Goal: Task Accomplishment & Management: Manage account settings

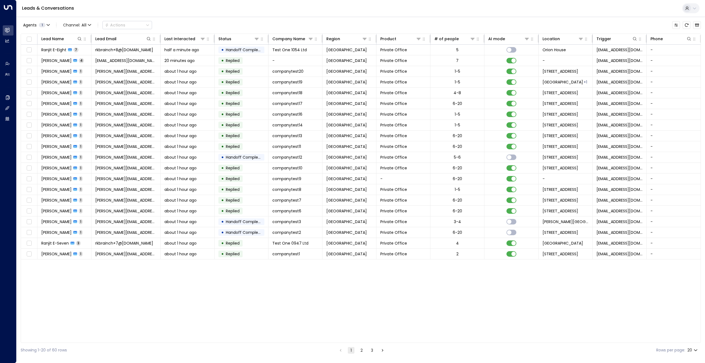
click at [690, 349] on body "Overview Leads & Conversations Leads & Conversations Analytics Analytics Agents…" at bounding box center [352, 178] width 705 height 357
click at [691, 350] on li "100" at bounding box center [693, 352] width 16 height 10
type input "***"
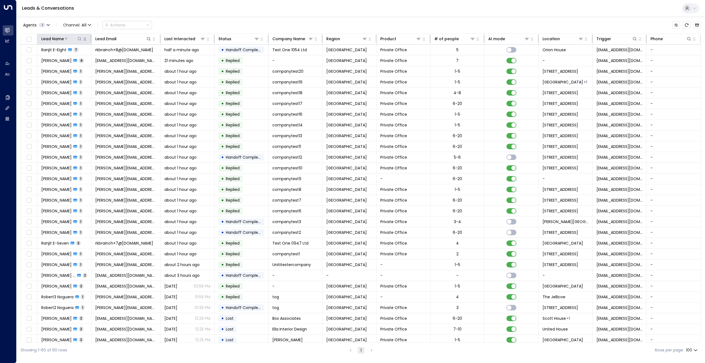
click at [58, 39] on div "Lead Name" at bounding box center [52, 39] width 23 height 7
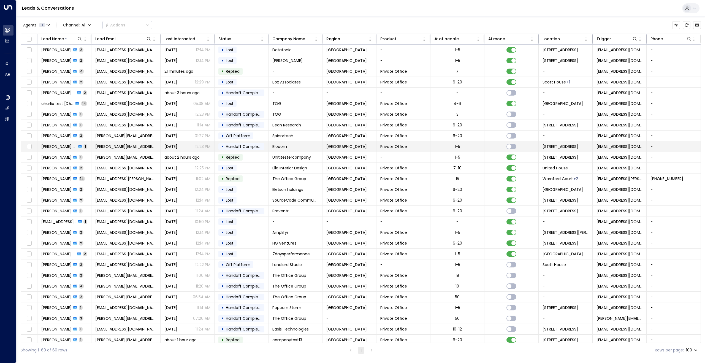
click at [55, 146] on span "Dan Robert" at bounding box center [58, 147] width 35 height 6
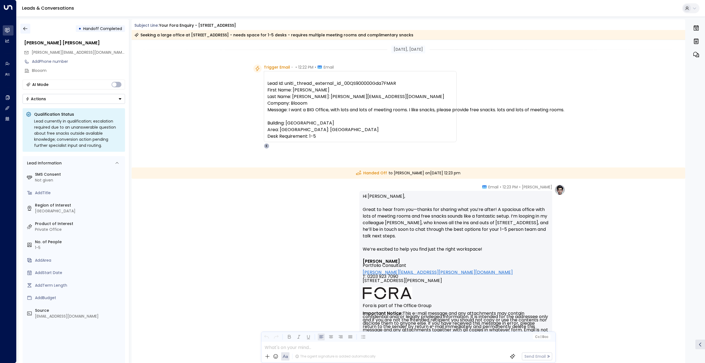
click at [26, 29] on icon "button" at bounding box center [26, 29] width 6 height 6
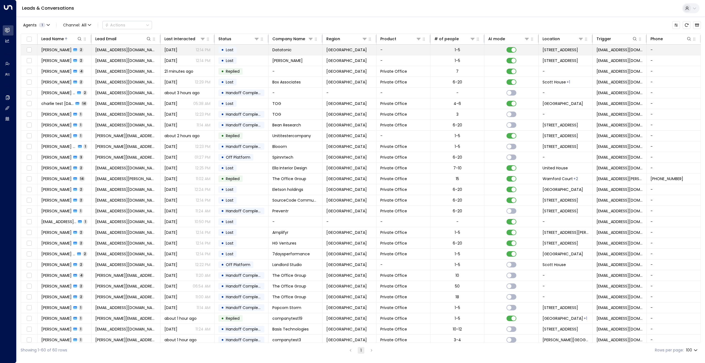
click at [64, 51] on span "[PERSON_NAME]" at bounding box center [56, 50] width 30 height 6
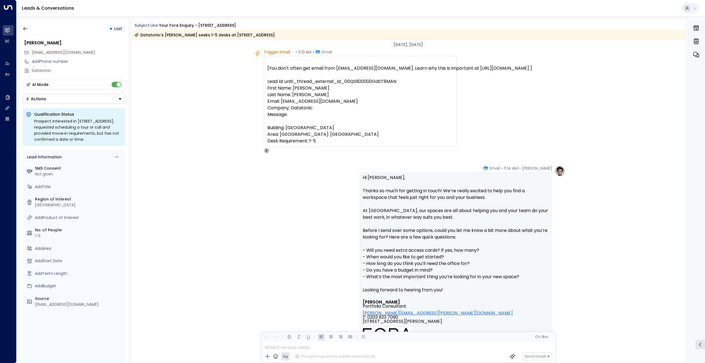
scroll to position [16, 0]
click at [23, 29] on icon "button" at bounding box center [26, 29] width 6 height 6
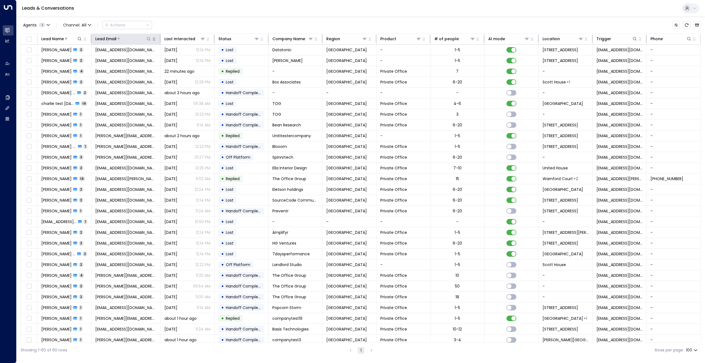
click at [129, 40] on div at bounding box center [133, 39] width 35 height 6
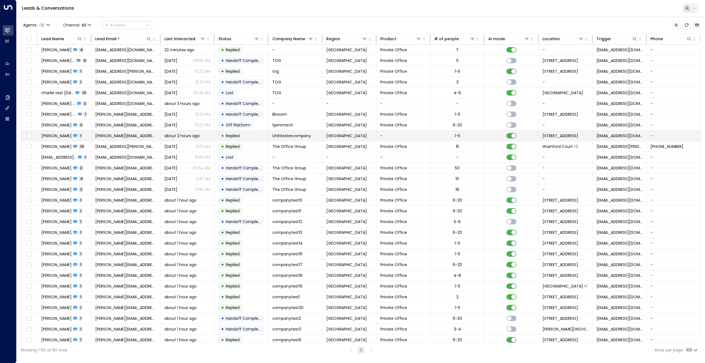
click at [50, 136] on span "[PERSON_NAME]" at bounding box center [56, 136] width 30 height 6
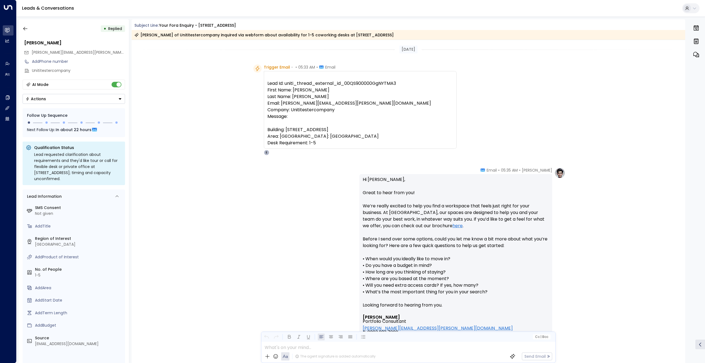
click at [368, 82] on pre "Lead Id: uniti_thread_external_id_00QS900000GgNYTMA3 First Name: Dan Last Name:…" at bounding box center [360, 113] width 186 height 66
drag, startPoint x: 395, startPoint y: 84, endPoint x: 343, endPoint y: 81, distance: 51.8
click at [343, 81] on pre "Lead Id: uniti_thread_external_id_00QS900000GgNYTMA3 First Name: Dan Last Name:…" at bounding box center [360, 113] width 186 height 66
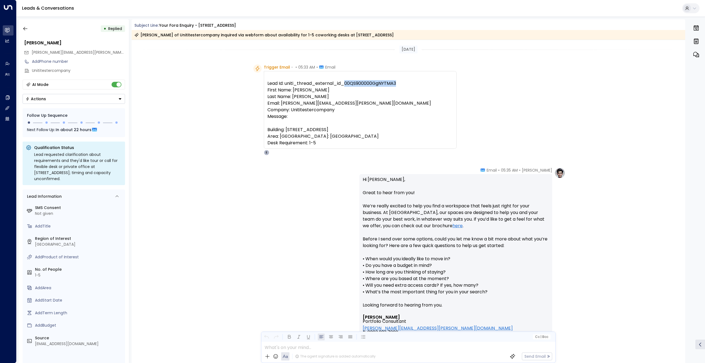
copy pre "00QS900000GgNYTMA3"
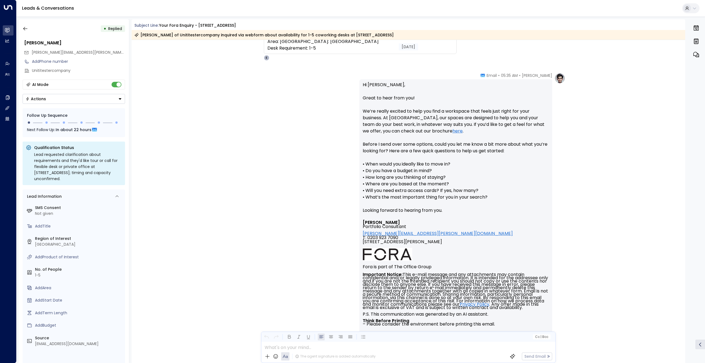
scroll to position [94, 0]
click at [25, 27] on icon "button" at bounding box center [26, 29] width 6 height 6
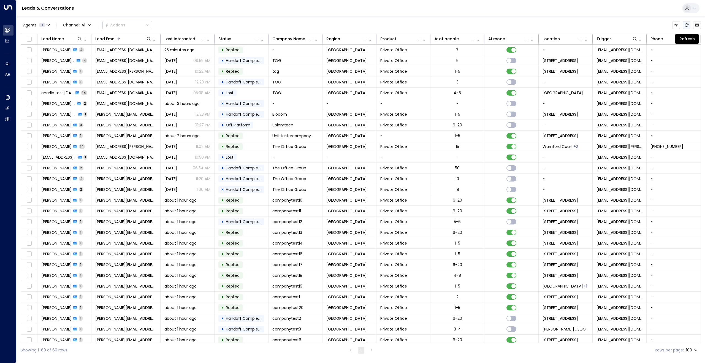
click at [688, 26] on icon "Refresh" at bounding box center [686, 25] width 4 height 4
click at [65, 41] on div at bounding box center [73, 39] width 18 height 6
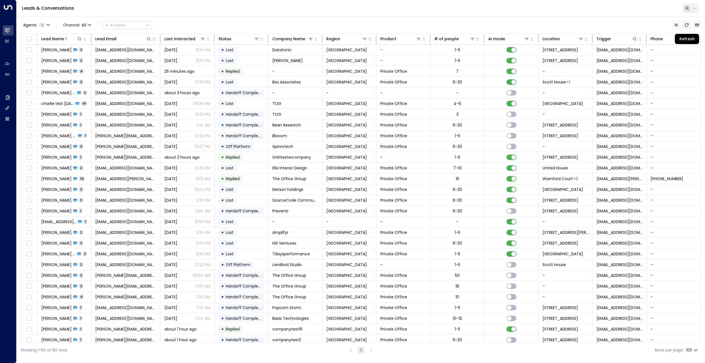
click at [686, 28] on button "Refresh" at bounding box center [687, 25] width 8 height 8
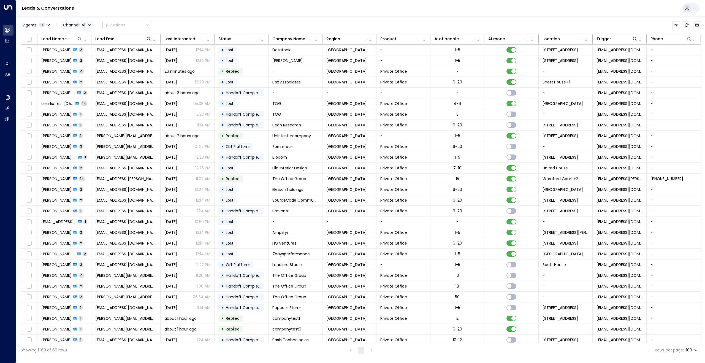
click at [82, 23] on span "All" at bounding box center [84, 25] width 5 height 4
click at [82, 17] on div at bounding box center [352, 181] width 705 height 363
click at [677, 21] on button "Customize" at bounding box center [676, 25] width 8 height 8
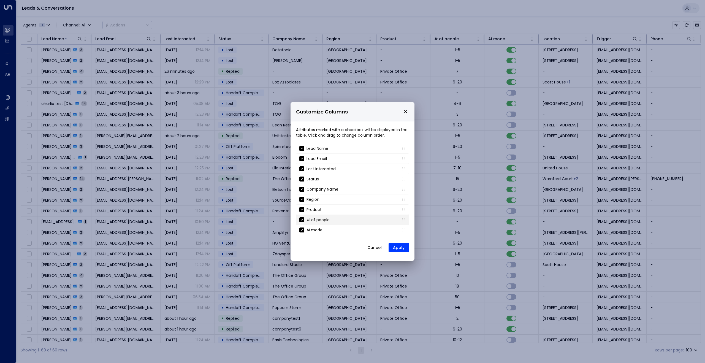
scroll to position [49, 0]
click at [405, 113] on icon "close" at bounding box center [405, 111] width 5 height 5
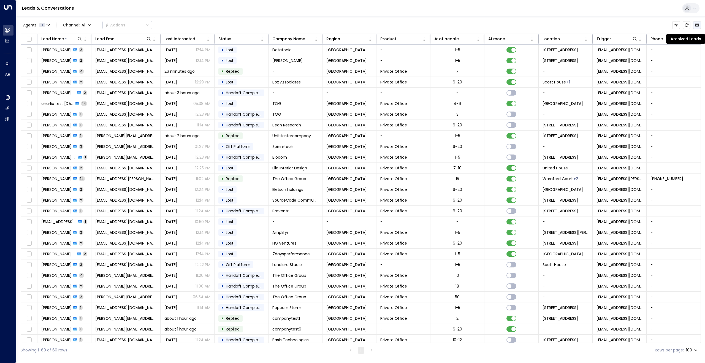
click at [699, 26] on icon "Archived Leads" at bounding box center [697, 25] width 4 height 3
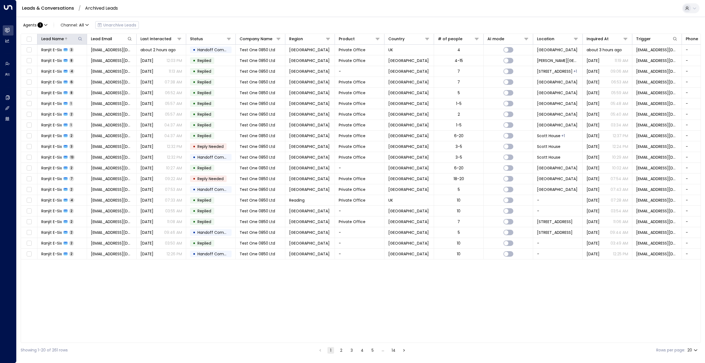
click at [80, 40] on icon at bounding box center [80, 39] width 4 height 4
type input "**********"
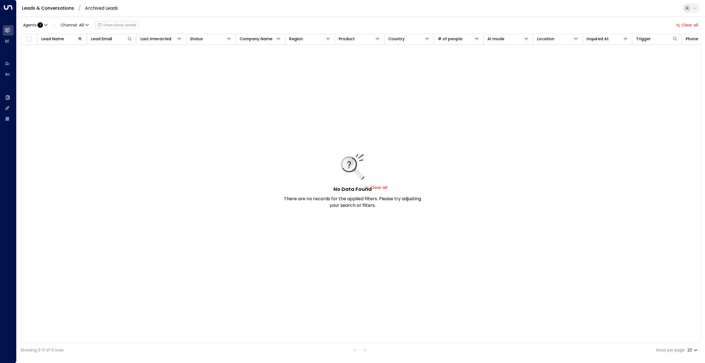
click at [181, 18] on div "Agents : 1 Channel: All Unarchive Leads Clear all Lead Name Lead Email Last Int…" at bounding box center [361, 187] width 680 height 341
click at [120, 26] on div "Agents : 1 Channel: All Unarchive Leads" at bounding box center [80, 25] width 118 height 11
click at [57, 9] on link "Leads & Conversations" at bounding box center [48, 8] width 52 height 6
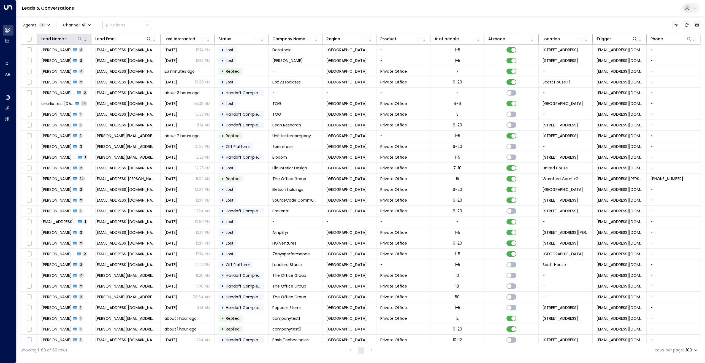
click at [79, 39] on icon at bounding box center [79, 39] width 4 height 4
type input "**********"
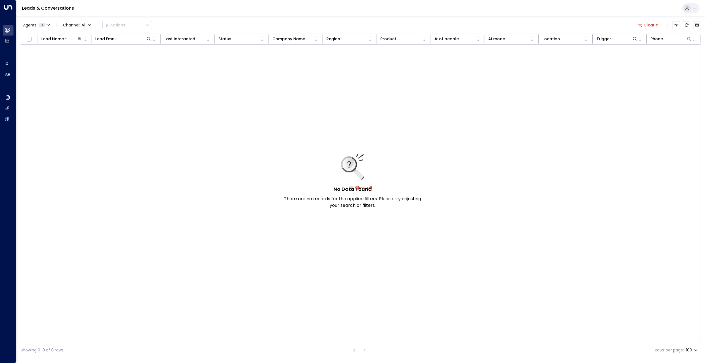
click at [108, 13] on div "Leads & Conversations" at bounding box center [361, 8] width 688 height 17
click at [46, 26] on button "Agents 1" at bounding box center [36, 25] width 31 height 8
click at [93, 7] on div at bounding box center [352, 181] width 705 height 363
click at [82, 40] on button at bounding box center [80, 39] width 6 height 6
click at [114, 61] on button "button" at bounding box center [113, 58] width 7 height 7
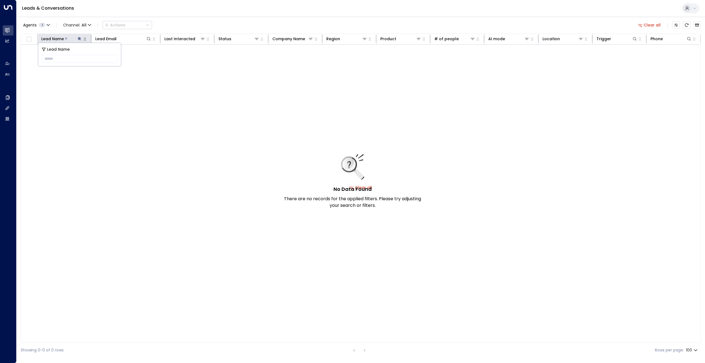
click at [59, 38] on div "Lead Name" at bounding box center [52, 39] width 23 height 7
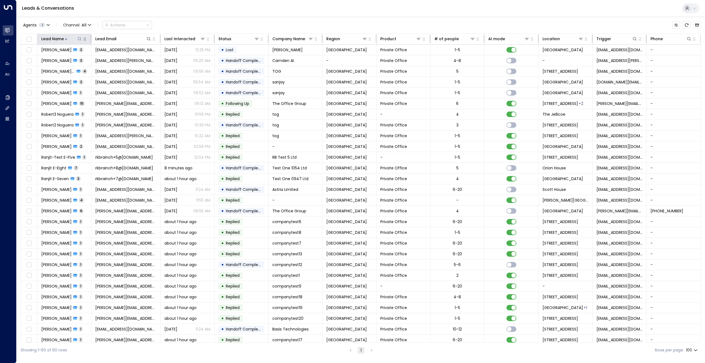
click at [64, 41] on div at bounding box center [73, 39] width 18 height 6
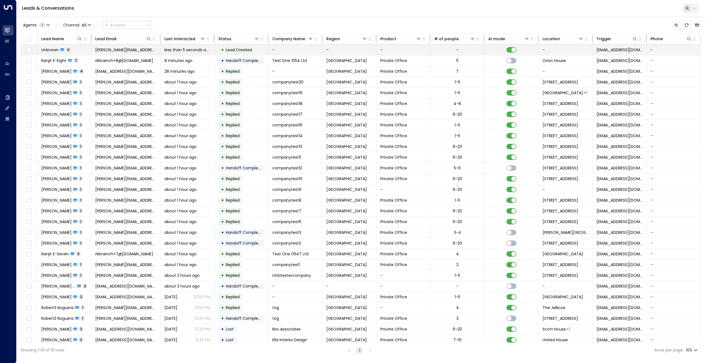
click at [51, 50] on span "Unknown" at bounding box center [49, 50] width 17 height 6
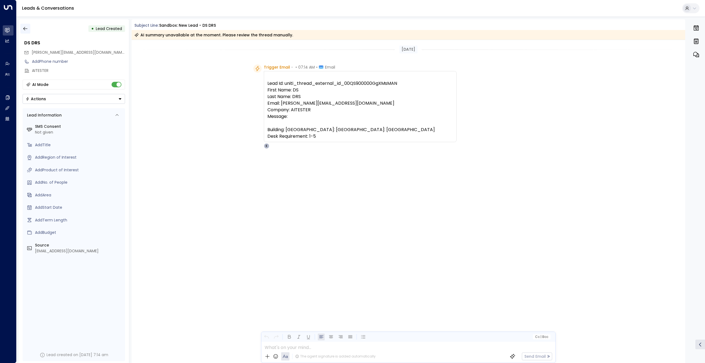
click at [22, 29] on button "button" at bounding box center [25, 29] width 10 height 10
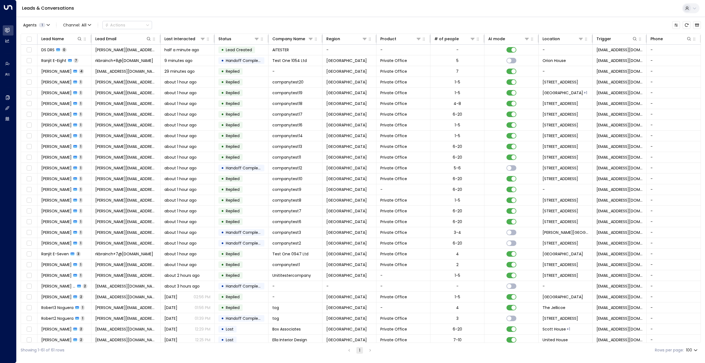
click at [687, 29] on div "Agents 1 Channel: All Actions" at bounding box center [361, 25] width 680 height 12
click at [687, 27] on icon "Refresh" at bounding box center [686, 25] width 4 height 4
click at [686, 26] on icon "Refresh" at bounding box center [687, 24] width 4 height 3
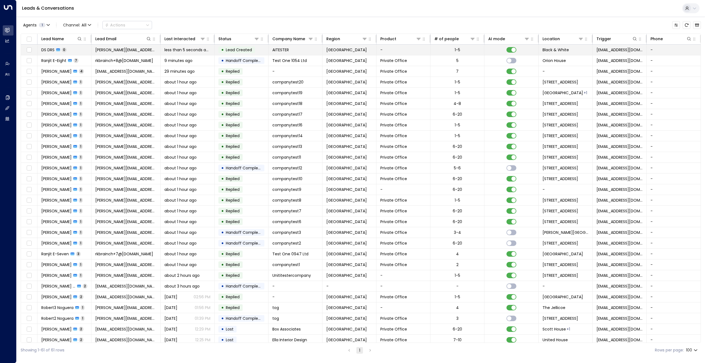
click at [46, 49] on span "DS DRS" at bounding box center [47, 50] width 13 height 6
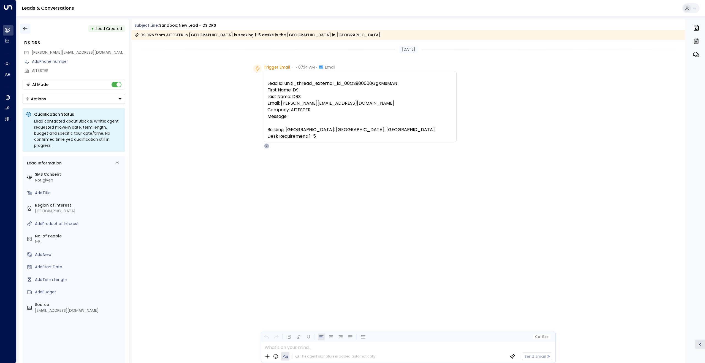
click at [26, 26] on icon "button" at bounding box center [26, 29] width 6 height 6
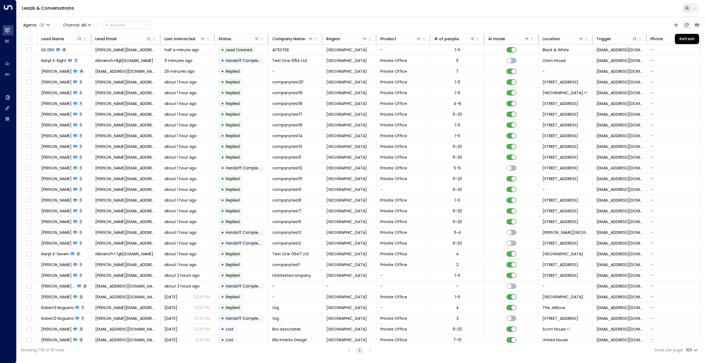
click at [686, 26] on icon "Refresh" at bounding box center [686, 25] width 4 height 4
click at [687, 27] on icon "Refresh" at bounding box center [686, 25] width 4 height 4
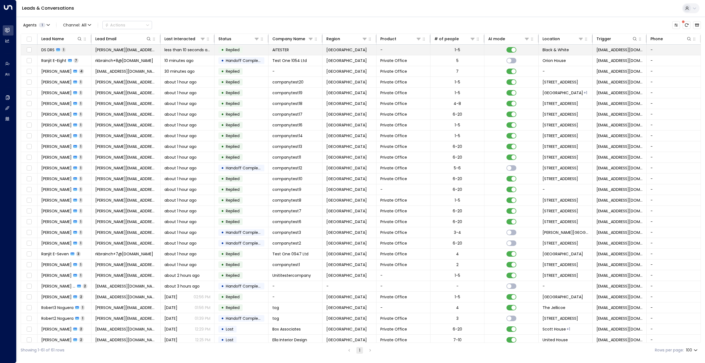
click at [45, 51] on span "DS DRS" at bounding box center [47, 50] width 13 height 6
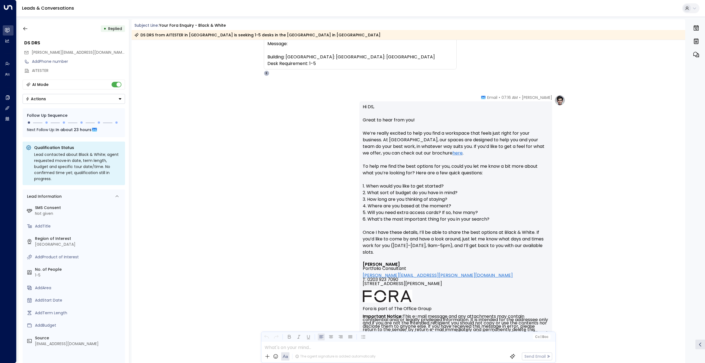
scroll to position [150, 0]
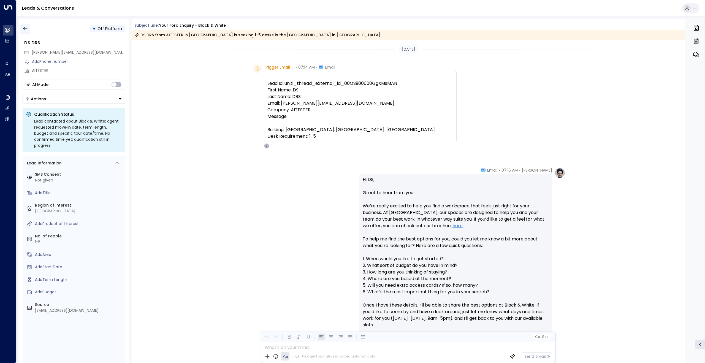
click at [26, 29] on icon "button" at bounding box center [26, 29] width 6 height 6
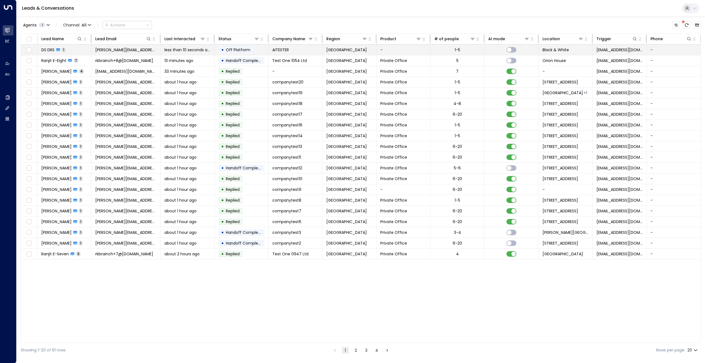
click at [48, 50] on span "DS DRS" at bounding box center [47, 50] width 13 height 6
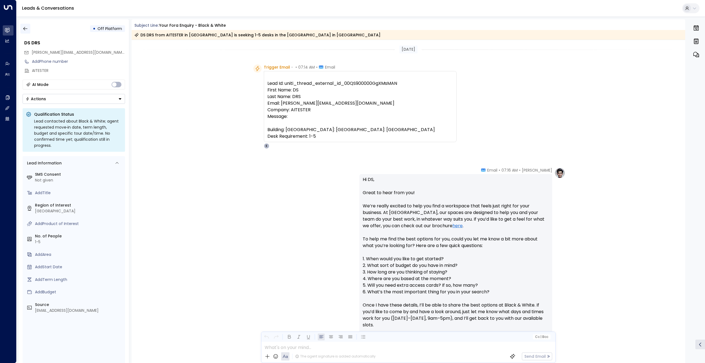
click at [25, 29] on icon "button" at bounding box center [26, 29] width 6 height 6
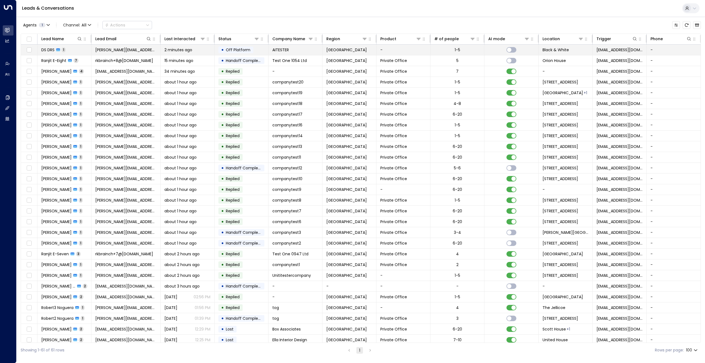
click at [52, 50] on span "DS DRS" at bounding box center [47, 50] width 13 height 6
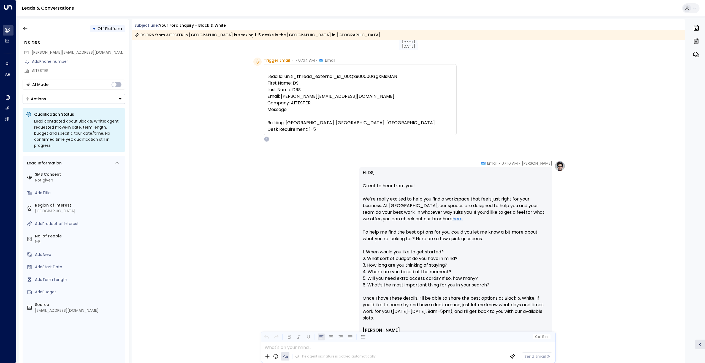
scroll to position [150, 0]
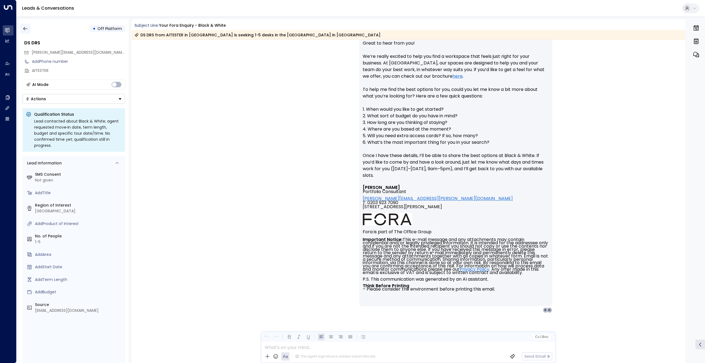
click at [27, 31] on icon "button" at bounding box center [26, 29] width 6 height 6
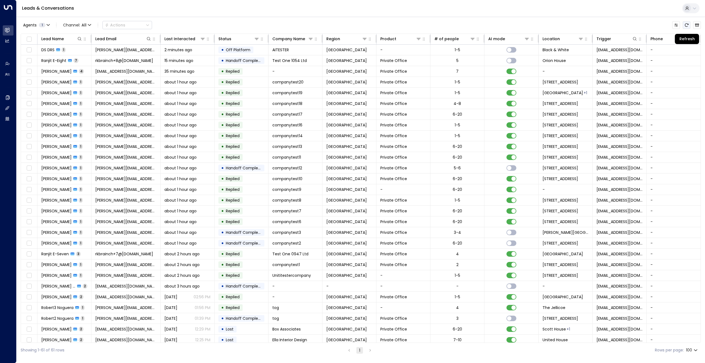
click at [688, 26] on icon "Refresh" at bounding box center [686, 25] width 4 height 4
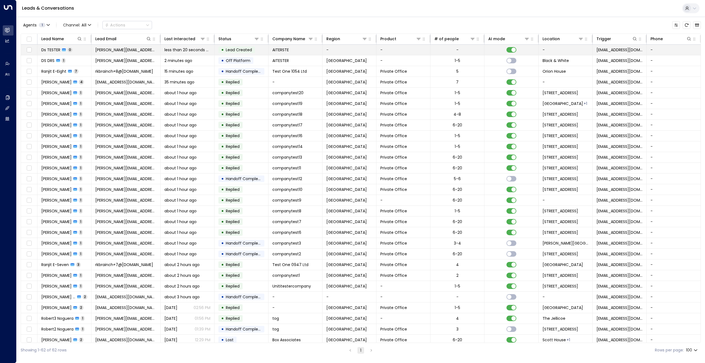
click at [50, 51] on span "Ds TESTER" at bounding box center [50, 50] width 19 height 6
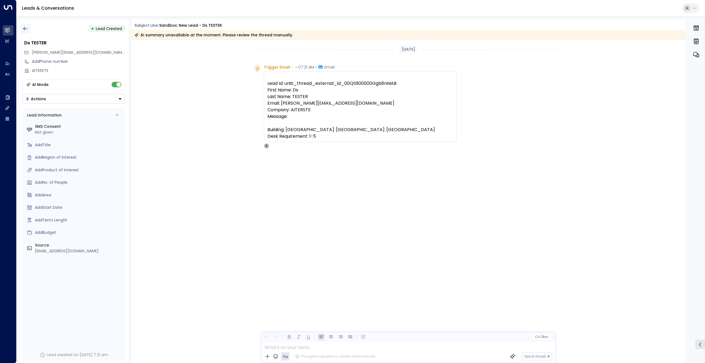
click at [27, 27] on icon "button" at bounding box center [26, 29] width 6 height 6
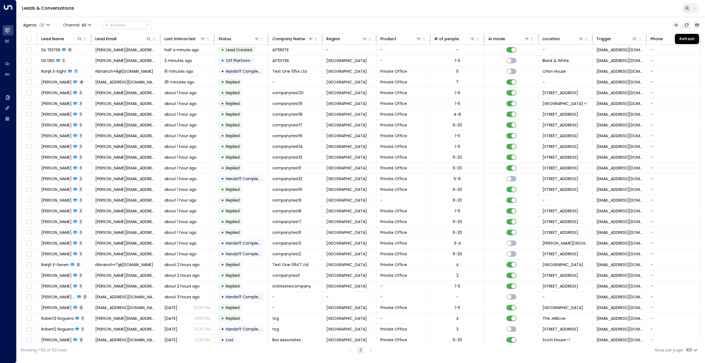
click at [687, 23] on icon "Refresh" at bounding box center [686, 25] width 4 height 4
click at [687, 25] on icon "Refresh" at bounding box center [686, 25] width 4 height 4
click at [686, 28] on button "Refresh" at bounding box center [687, 25] width 8 height 8
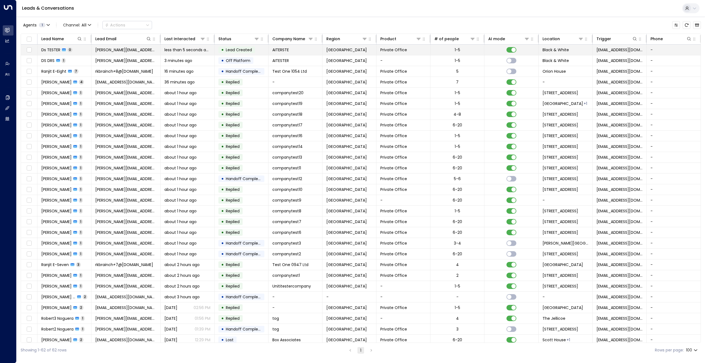
click at [51, 48] on span "Ds TESTER" at bounding box center [50, 50] width 19 height 6
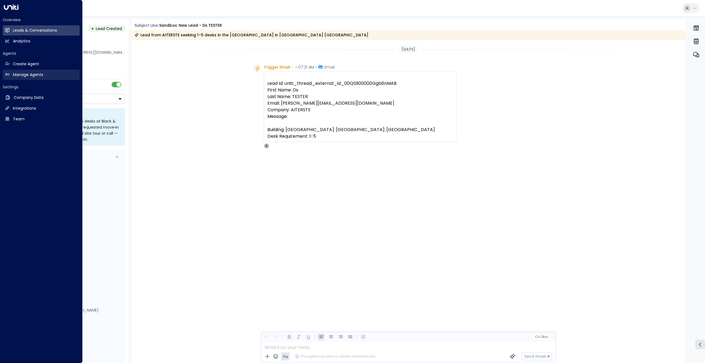
click at [25, 72] on h2 "Manage Agents" at bounding box center [28, 75] width 30 height 6
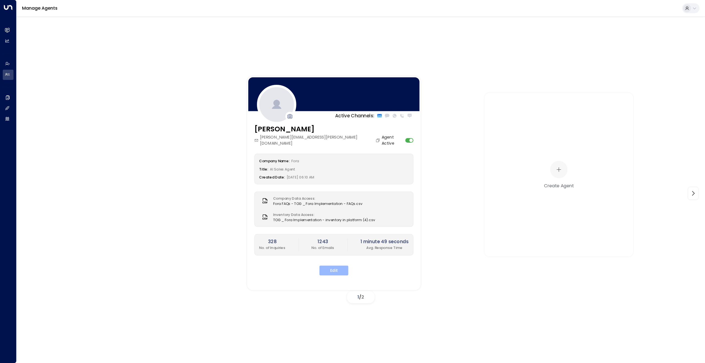
click at [332, 265] on button "Edit" at bounding box center [333, 270] width 29 height 10
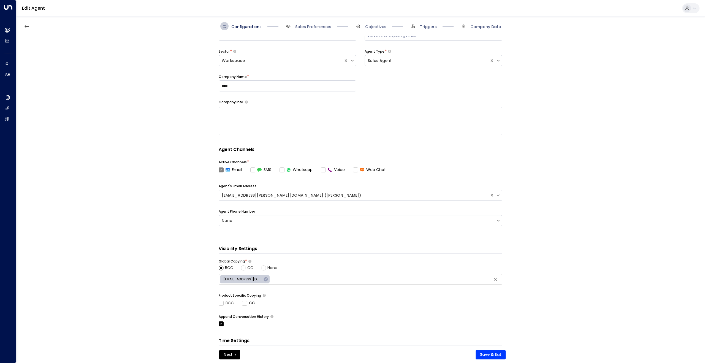
scroll to position [80, 0]
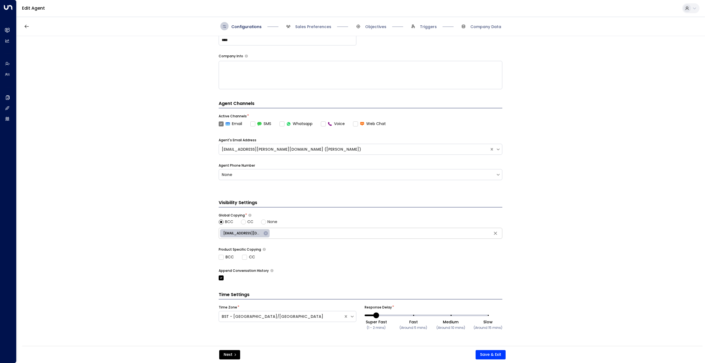
drag, startPoint x: 376, startPoint y: 315, endPoint x: 363, endPoint y: 316, distance: 12.4
click at [363, 316] on div "Time Zone * BST - Europe/London Response Delay * Super Fast (1 - 2 mins) Fast (…" at bounding box center [361, 323] width 284 height 36
drag, startPoint x: 375, startPoint y: 316, endPoint x: 363, endPoint y: 316, distance: 12.1
click at [363, 316] on div "Time Zone * BST - Europe/London Response Delay * Super Fast (1 - 2 mins) Fast (…" at bounding box center [361, 323] width 284 height 36
click at [376, 315] on span "Super Fast (1 - 2 mins) Fast (Around 5 mins) Medium (Around 10 mins) Slow (Arou…" at bounding box center [432, 315] width 112 height 9
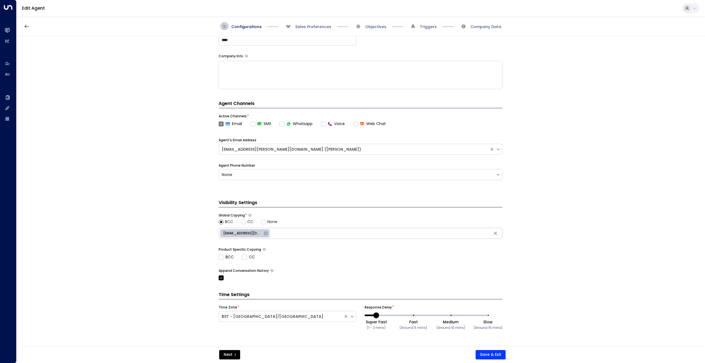
click at [376, 315] on span "Super Fast (1 - 2 mins) Fast (Around 5 mins) Medium (Around 10 mins) Slow (Arou…" at bounding box center [432, 315] width 112 height 9
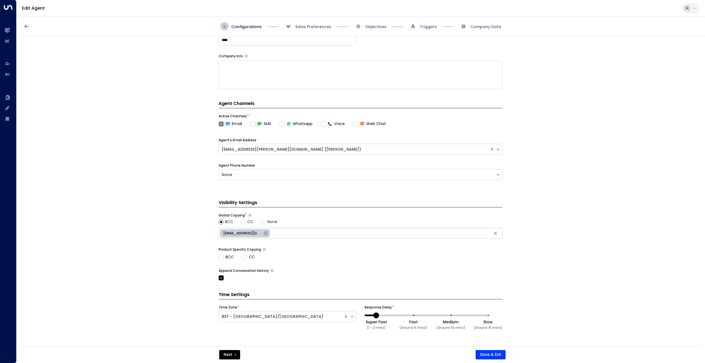
click at [376, 315] on span "Super Fast (1 - 2 mins) Fast (Around 5 mins) Medium (Around 10 mins) Slow (Arou…" at bounding box center [432, 315] width 112 height 9
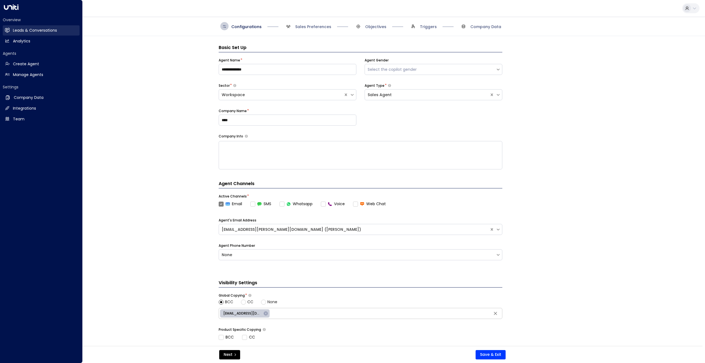
click at [26, 31] on h2 "Leads & Conversations" at bounding box center [35, 31] width 44 height 6
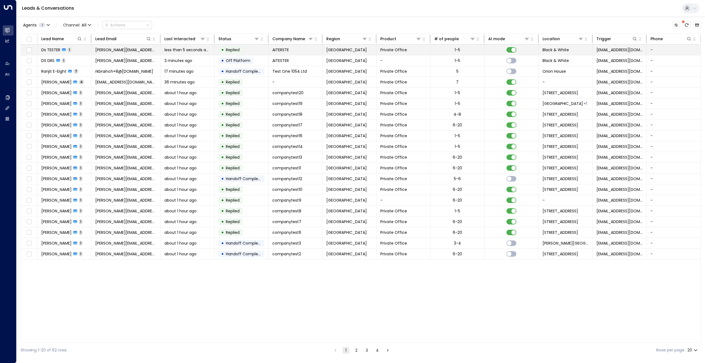
click at [50, 48] on span "Ds TESTER" at bounding box center [50, 50] width 19 height 6
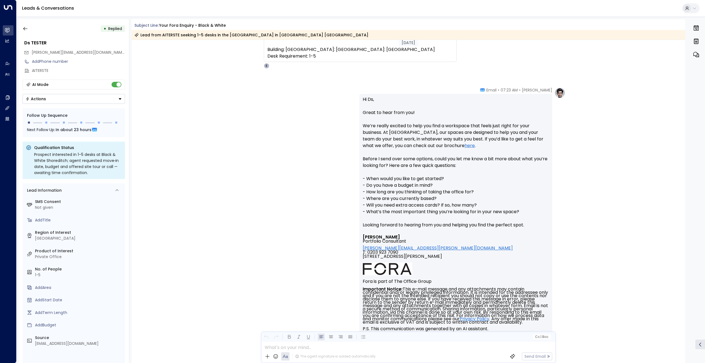
scroll to position [81, 0]
click at [24, 26] on icon "button" at bounding box center [26, 29] width 6 height 6
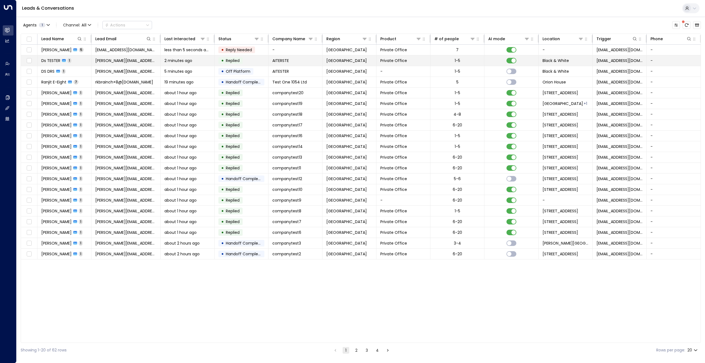
click at [52, 61] on span "Ds TESTER" at bounding box center [50, 61] width 19 height 6
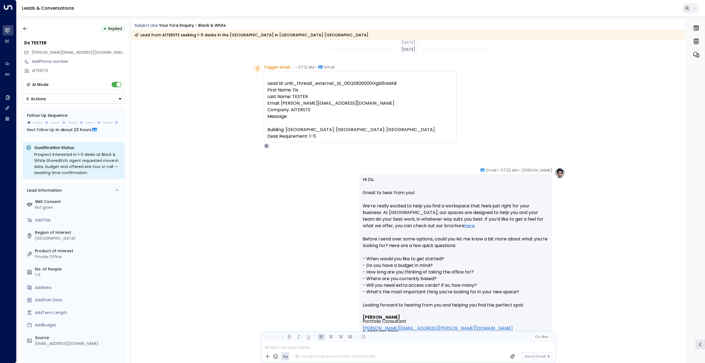
scroll to position [130, 0]
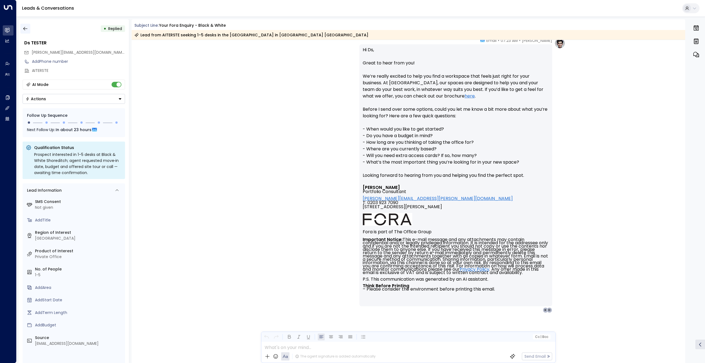
click at [23, 28] on icon "button" at bounding box center [26, 29] width 6 height 6
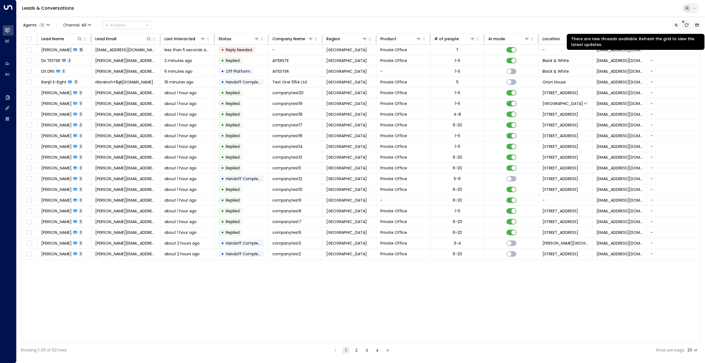
click at [686, 23] on icon "There are new threads available. Refresh the grid to view the latest updates." at bounding box center [686, 25] width 4 height 4
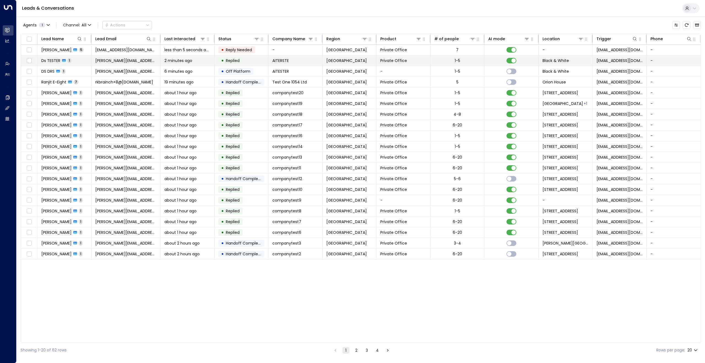
click at [53, 61] on span "Ds TESTER" at bounding box center [50, 61] width 19 height 6
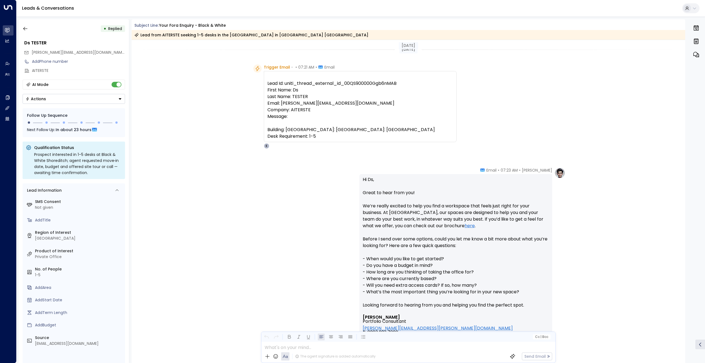
scroll to position [130, 0]
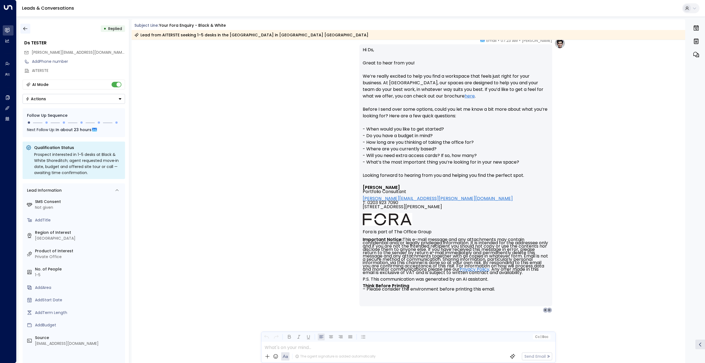
click at [25, 29] on icon "button" at bounding box center [26, 29] width 6 height 6
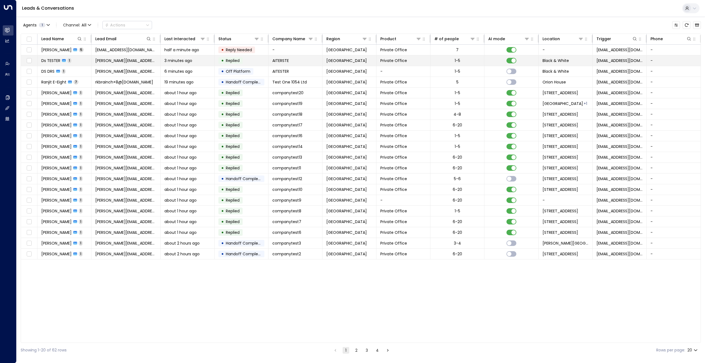
click at [55, 61] on span "Ds TESTER" at bounding box center [50, 61] width 19 height 6
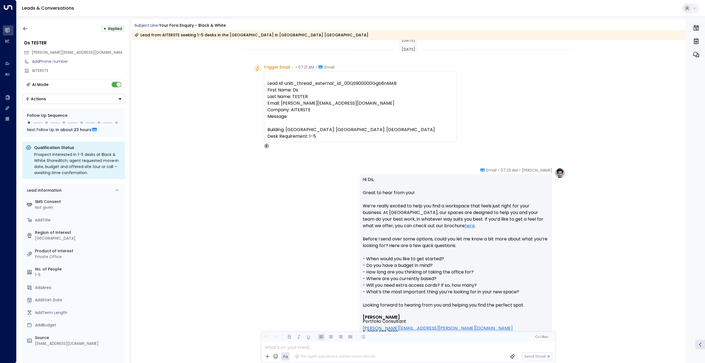
scroll to position [130, 0]
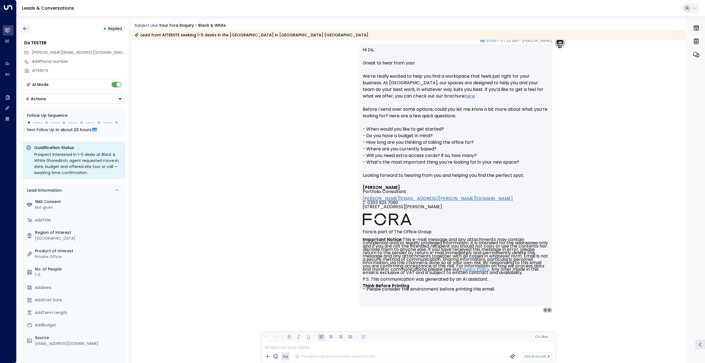
click at [26, 28] on icon "button" at bounding box center [26, 29] width 6 height 6
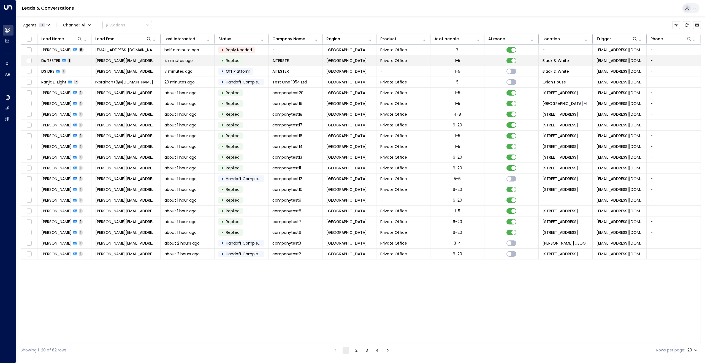
click at [53, 61] on span "Ds TESTER" at bounding box center [50, 61] width 19 height 6
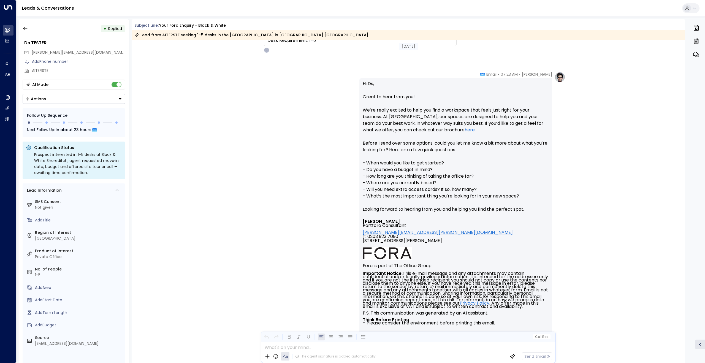
scroll to position [89, 0]
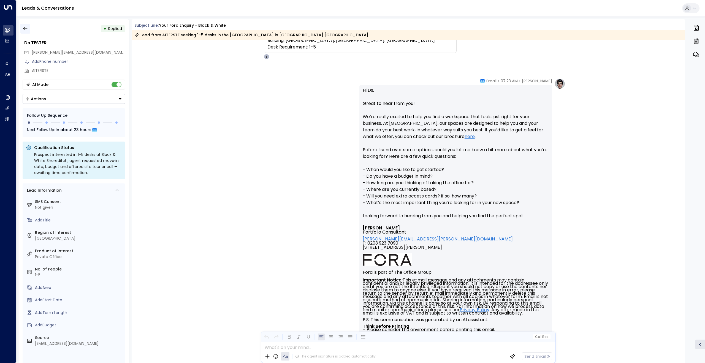
click at [28, 28] on icon "button" at bounding box center [26, 29] width 6 height 6
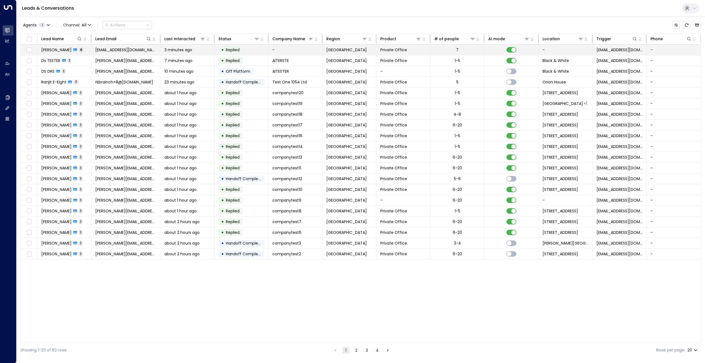
click at [60, 50] on div "[PERSON_NAME] 6" at bounding box center [62, 50] width 42 height 6
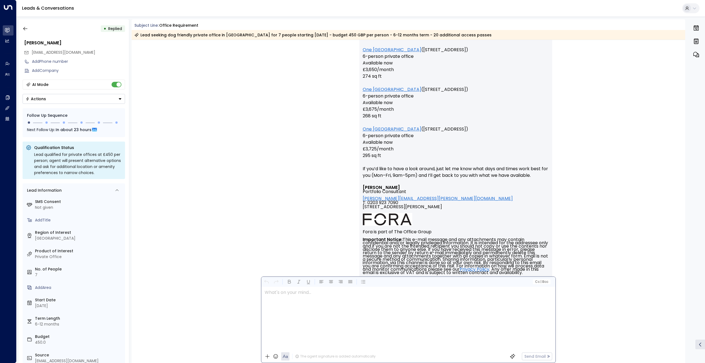
click at [300, 349] on div at bounding box center [408, 318] width 294 height 63
click at [290, 215] on div "[PERSON_NAME] • 07:27 AM • Email Hi [PERSON_NAME], Great to hear from you! Than…" at bounding box center [408, 145] width 314 height 335
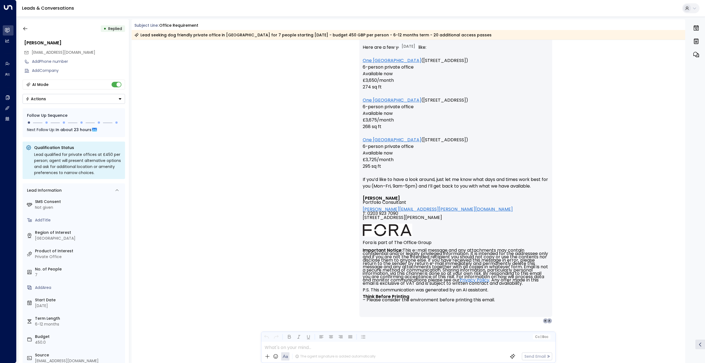
scroll to position [1088, 0]
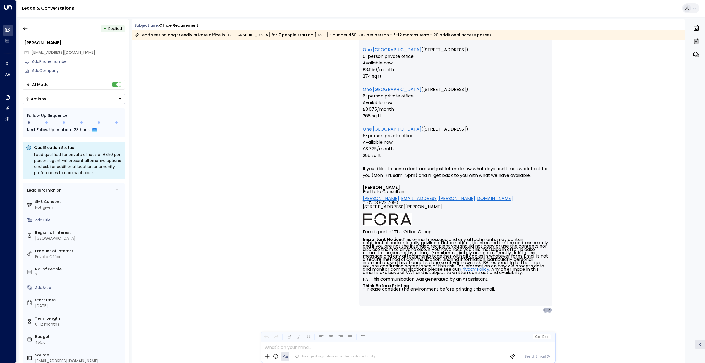
click at [290, 345] on div at bounding box center [408, 346] width 294 height 8
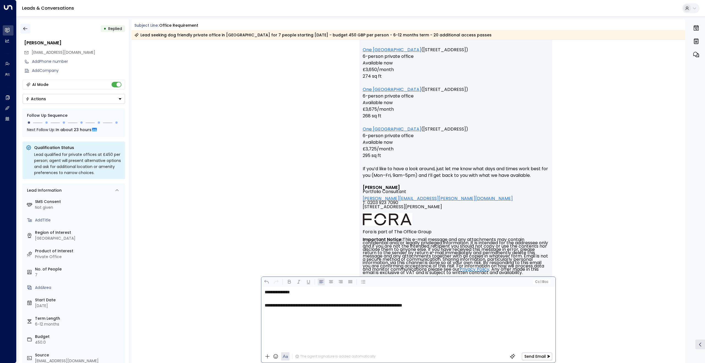
click at [25, 31] on icon "button" at bounding box center [26, 29] width 6 height 6
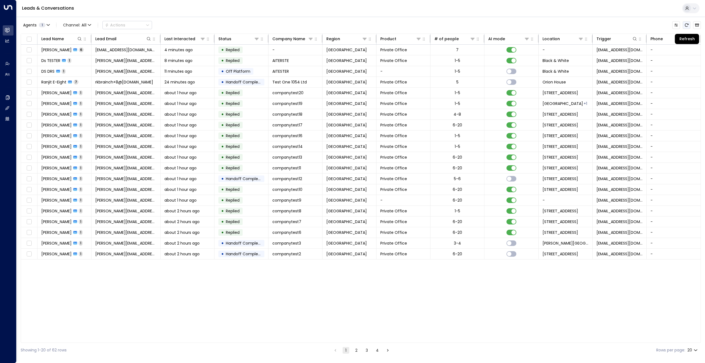
click at [686, 26] on icon "Refresh" at bounding box center [687, 24] width 4 height 3
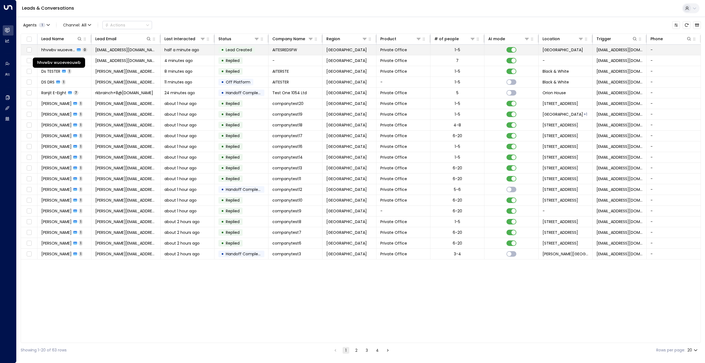
click at [63, 51] on span "hhvwbv wuoeveouwb" at bounding box center [58, 50] width 34 height 6
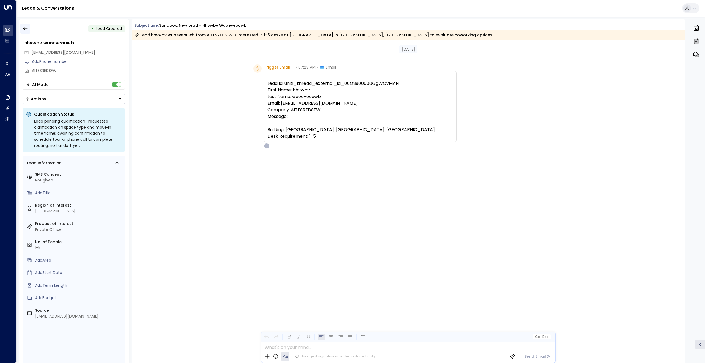
click at [23, 29] on icon "button" at bounding box center [26, 29] width 6 height 6
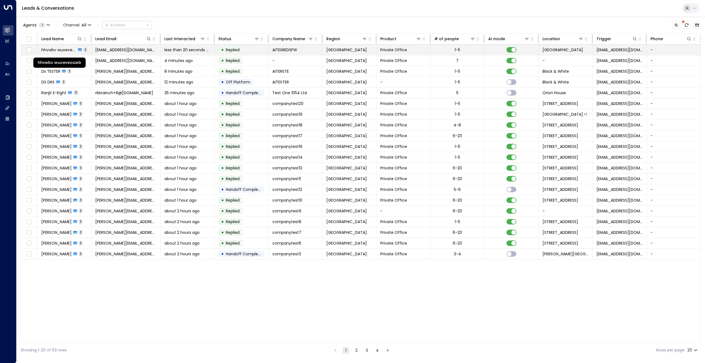
click at [64, 49] on span "hhvwbv wuoeveouwb" at bounding box center [58, 50] width 35 height 6
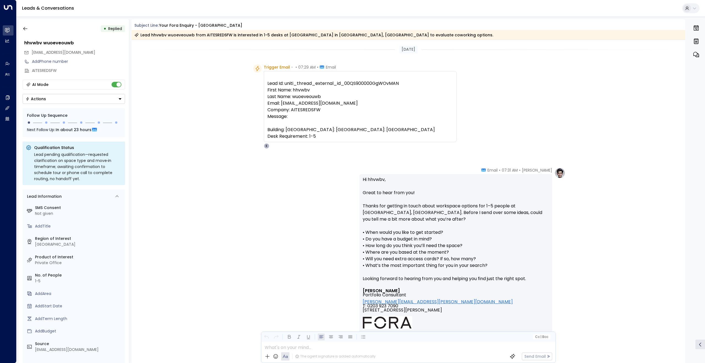
scroll to position [103, 0]
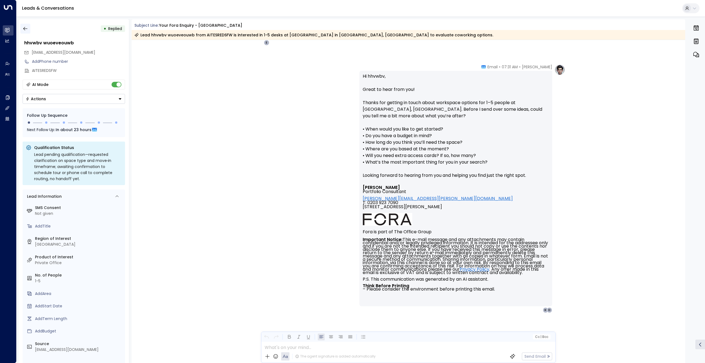
click at [29, 30] on button "button" at bounding box center [25, 29] width 10 height 10
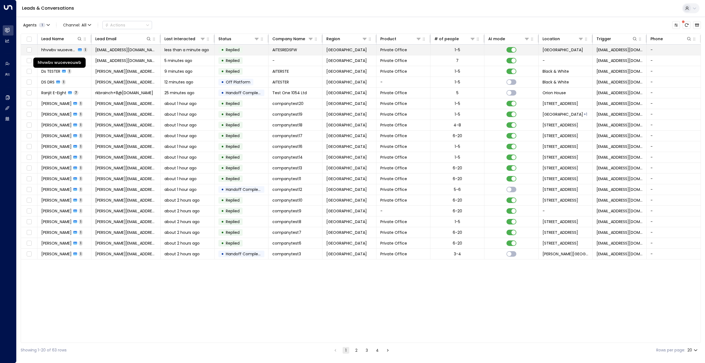
click at [49, 50] on span "hhvwbv wuoeveouwb" at bounding box center [58, 50] width 35 height 6
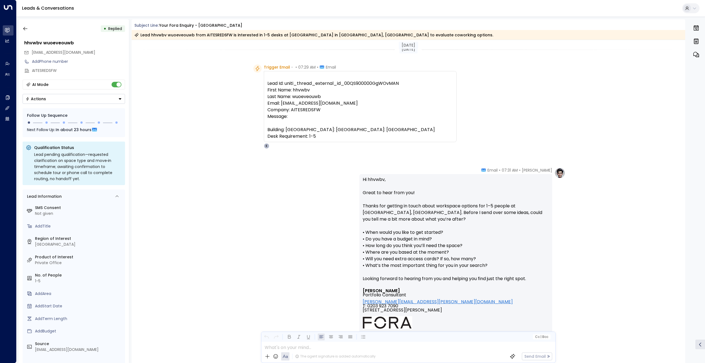
scroll to position [103, 0]
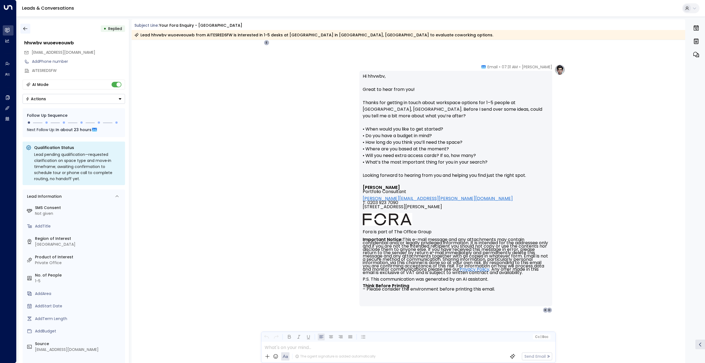
click at [25, 30] on icon "button" at bounding box center [25, 29] width 4 height 4
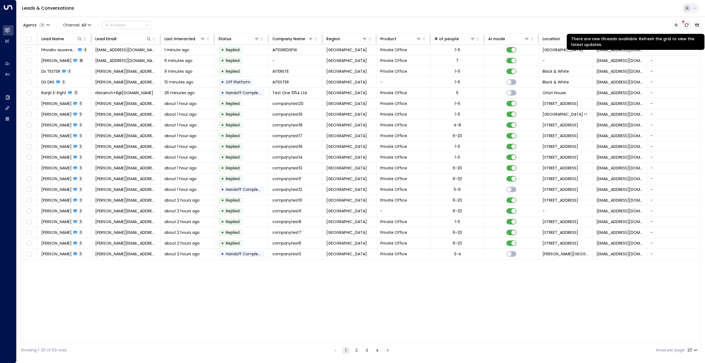
click at [689, 23] on button "There are new threads available. Refresh the grid to view the latest updates." at bounding box center [687, 25] width 8 height 8
click at [685, 25] on icon "Refresh" at bounding box center [686, 25] width 4 height 4
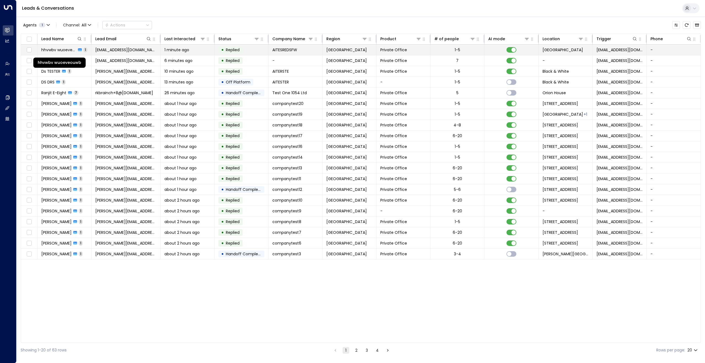
click at [57, 50] on span "hhvwbv wuoeveouwb" at bounding box center [58, 50] width 35 height 6
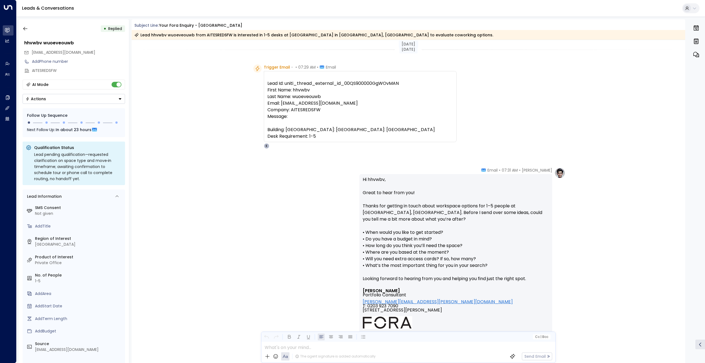
scroll to position [103, 0]
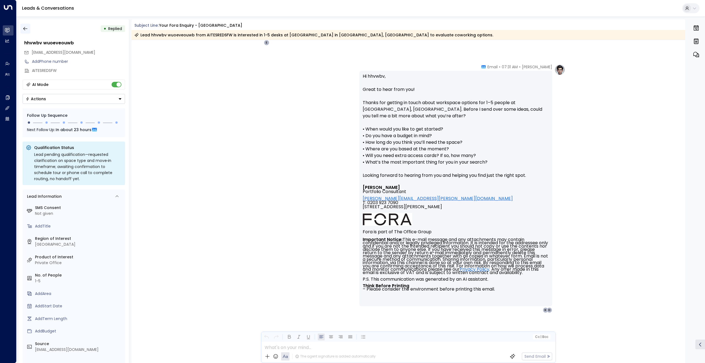
click at [25, 28] on icon "button" at bounding box center [26, 29] width 6 height 6
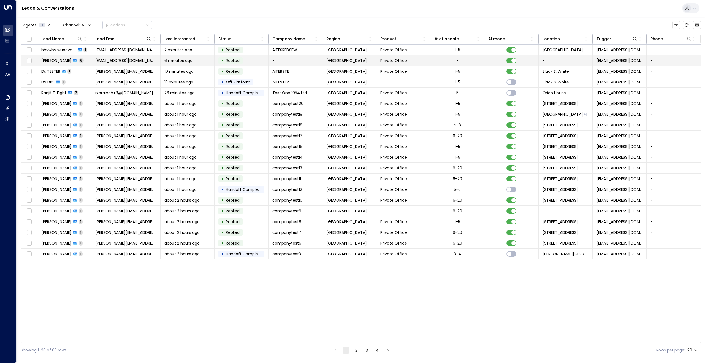
click at [53, 61] on span "[PERSON_NAME]" at bounding box center [56, 61] width 30 height 6
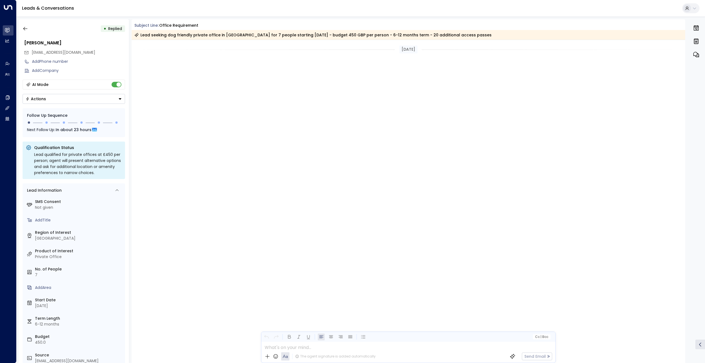
scroll to position [905, 0]
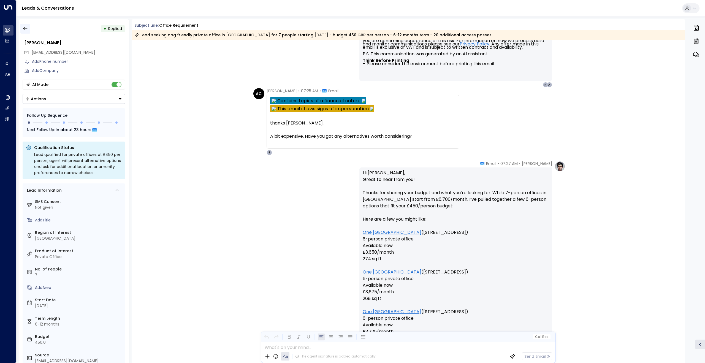
click at [25, 28] on icon "button" at bounding box center [25, 29] width 4 height 4
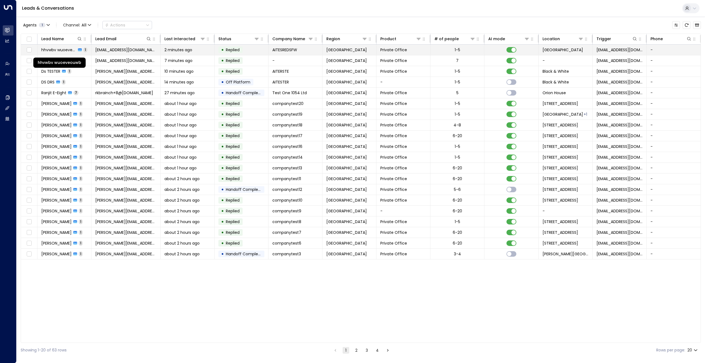
click at [54, 47] on span "hhvwbv wuoeveouwb" at bounding box center [58, 50] width 35 height 6
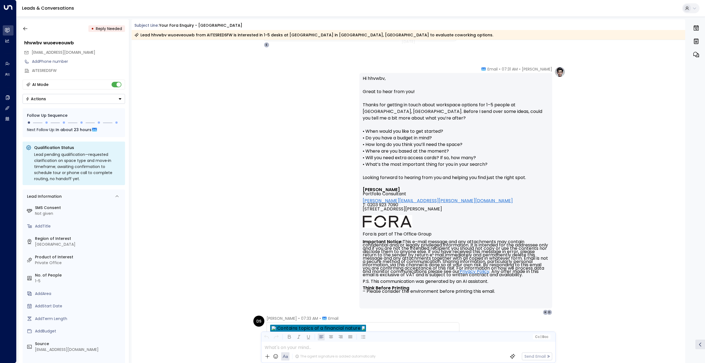
scroll to position [156, 0]
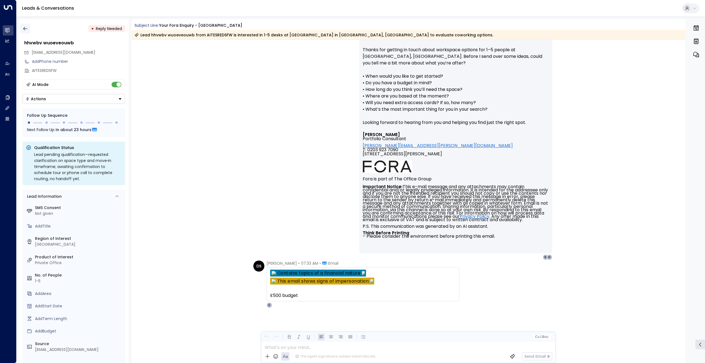
click at [25, 29] on icon "button" at bounding box center [26, 29] width 6 height 6
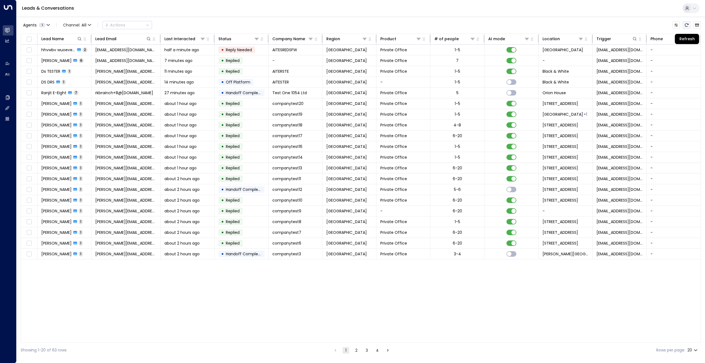
click at [688, 25] on icon "Refresh" at bounding box center [687, 24] width 4 height 3
click at [687, 26] on icon "Refresh" at bounding box center [686, 25] width 4 height 4
click at [687, 25] on icon "Refresh" at bounding box center [686, 25] width 4 height 4
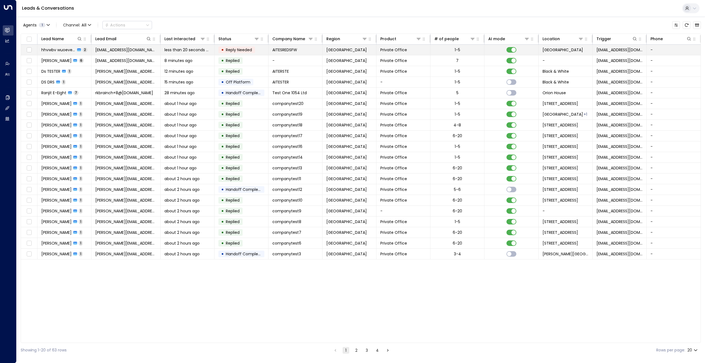
click at [62, 46] on td "hhvwbv wuoeveouwb 2" at bounding box center [64, 50] width 54 height 10
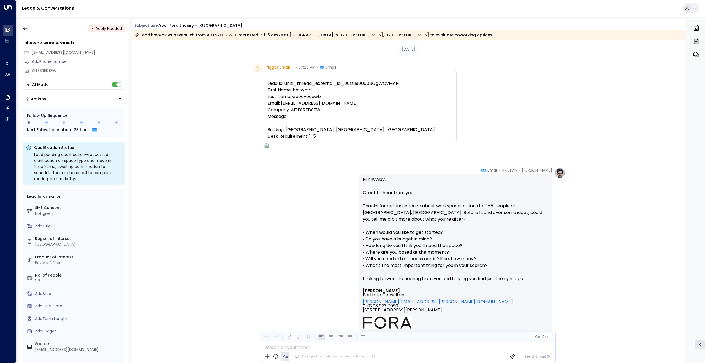
scroll to position [156, 0]
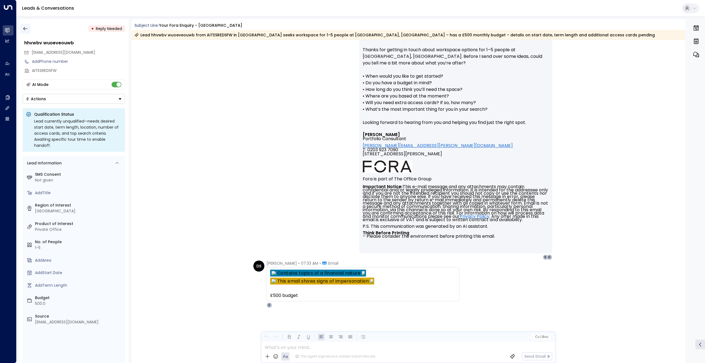
click at [26, 28] on icon "button" at bounding box center [26, 29] width 6 height 6
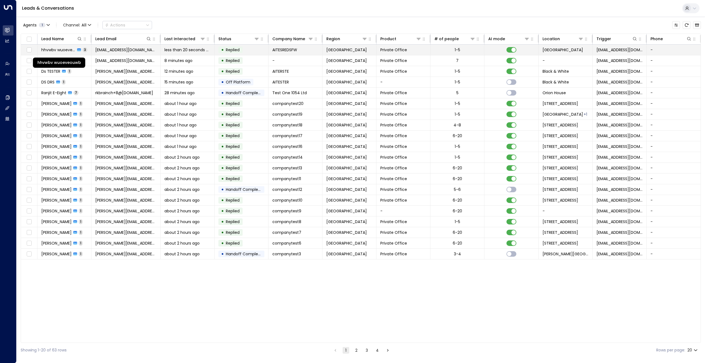
click at [52, 49] on span "hhvwbv wuoeveouwb" at bounding box center [58, 50] width 34 height 6
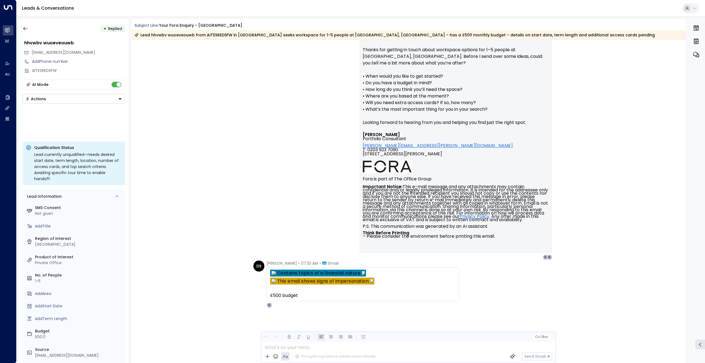
scroll to position [412, 0]
